Goal: Find specific page/section: Find specific page/section

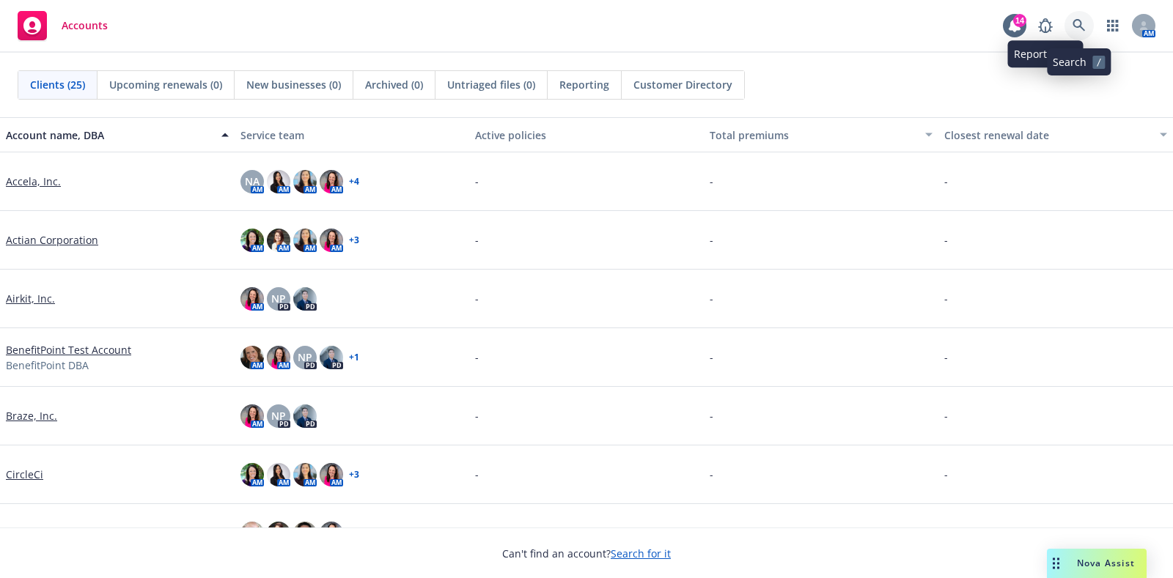
click at [1070, 18] on link at bounding box center [1079, 25] width 29 height 29
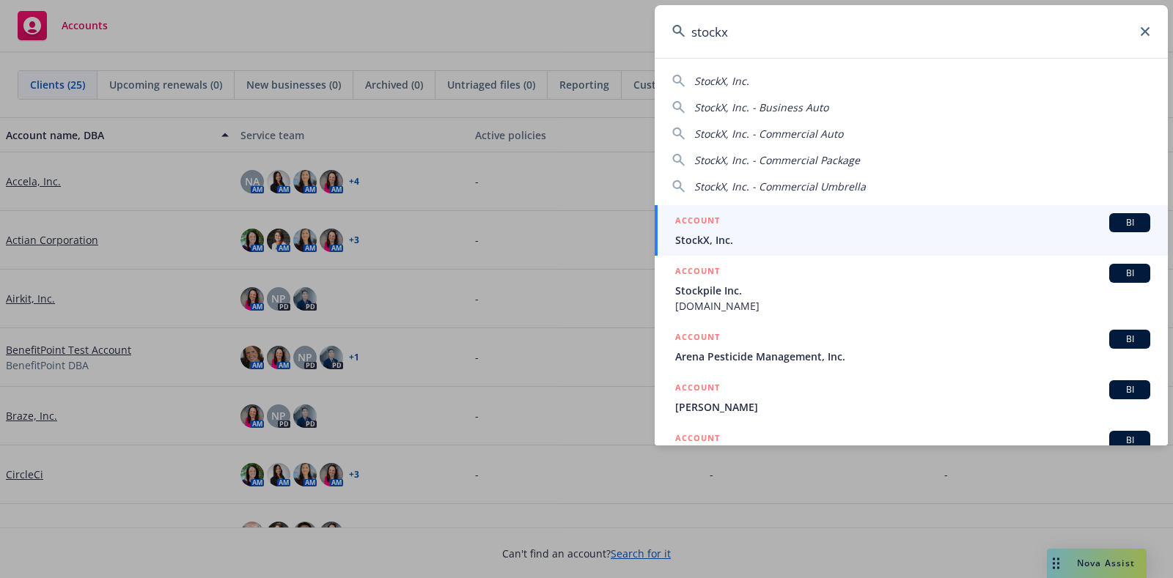
type input "stockx"
